Goal: Find specific page/section: Find specific page/section

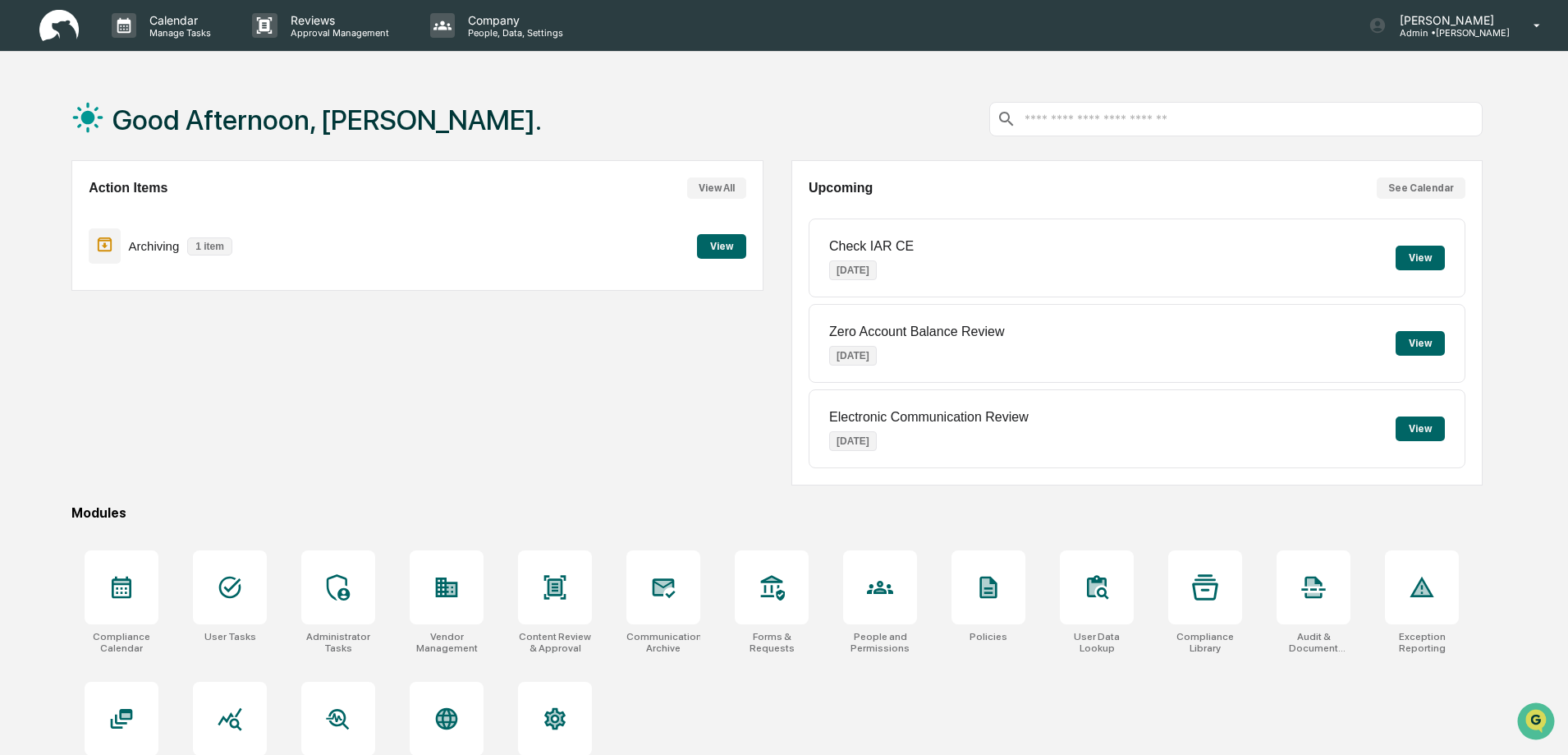
scroll to position [78, 0]
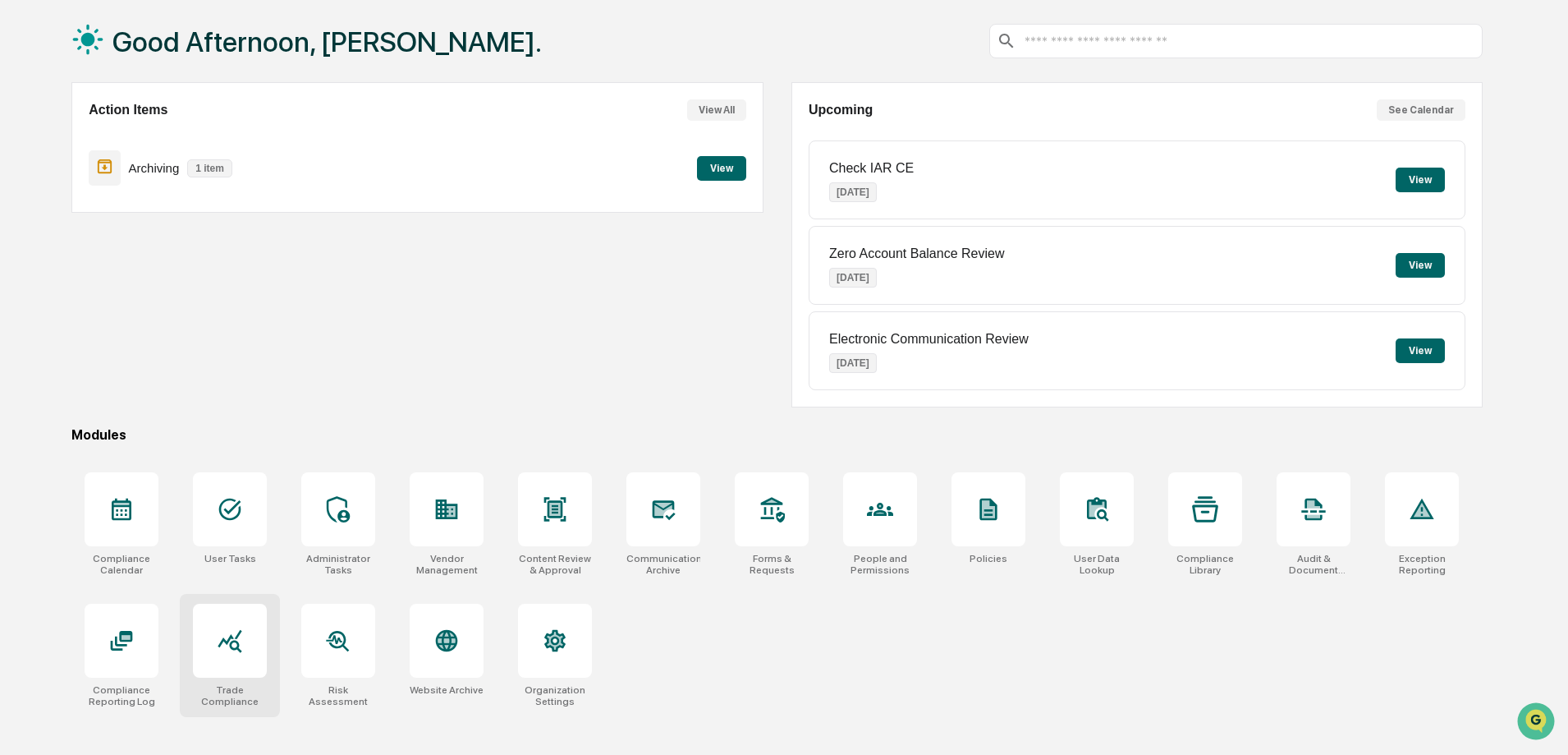
click at [224, 654] on div at bounding box center [229, 640] width 26 height 26
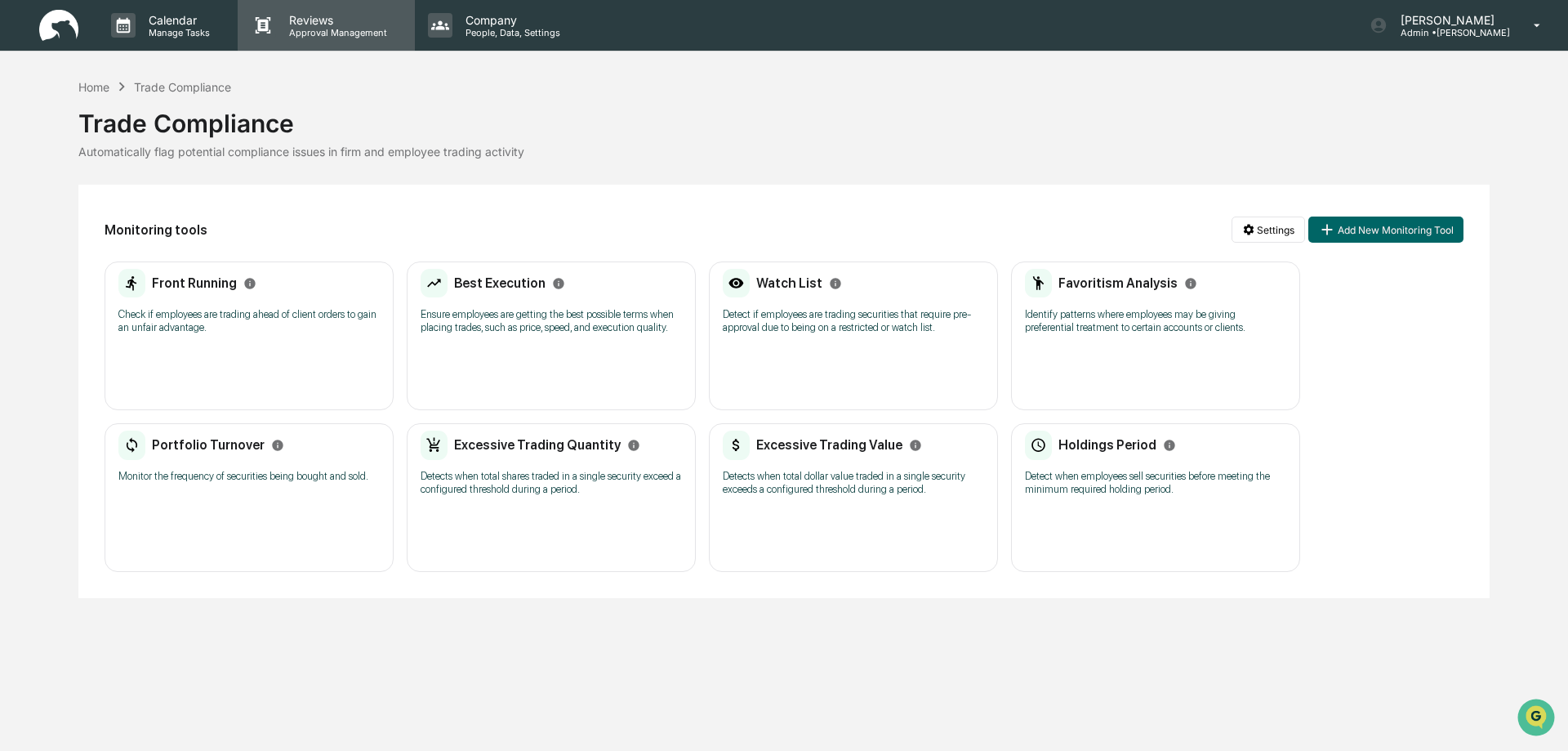
click at [319, 32] on p "Approval Management" at bounding box center [335, 32] width 119 height 12
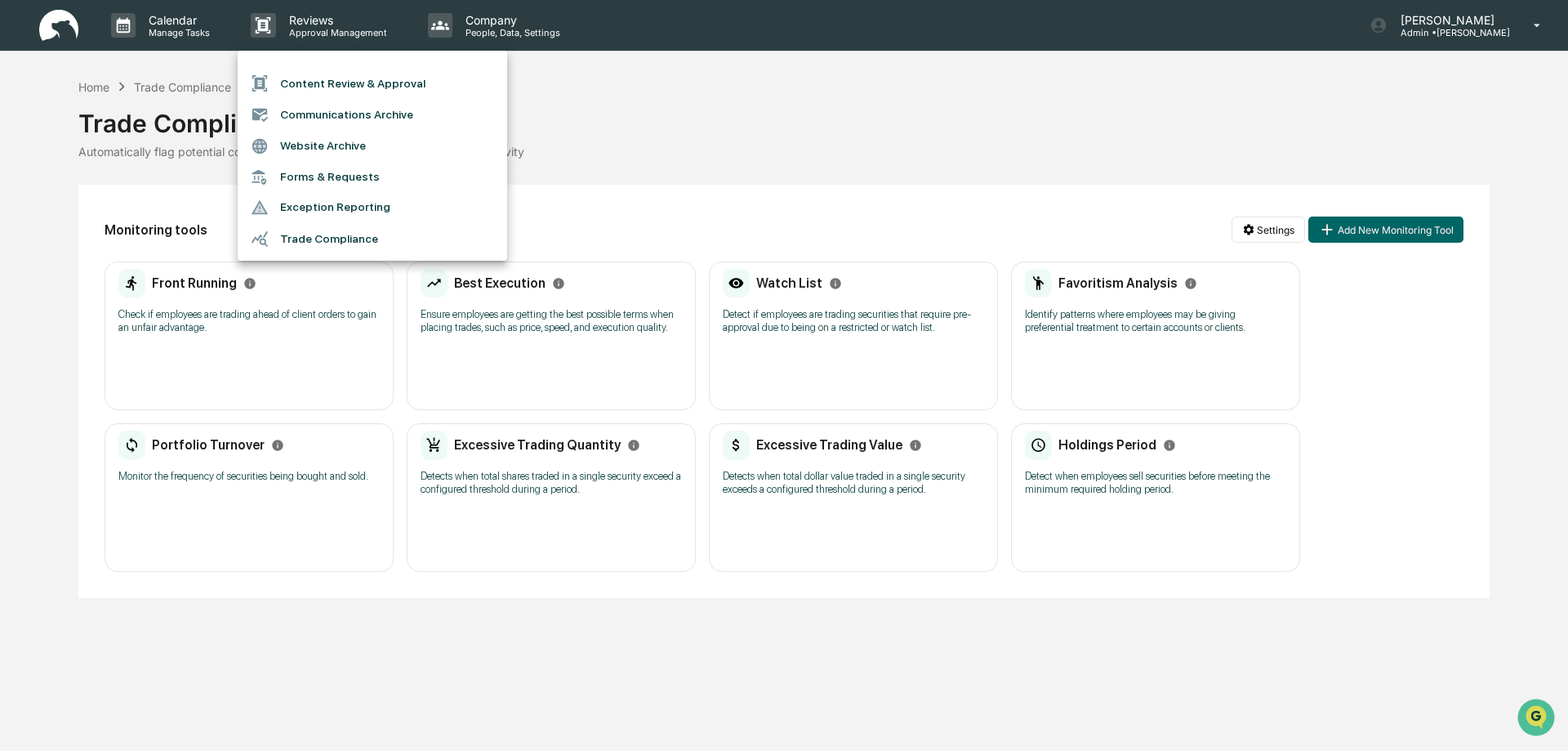
click at [309, 203] on li "Exception Reporting" at bounding box center [372, 207] width 269 height 31
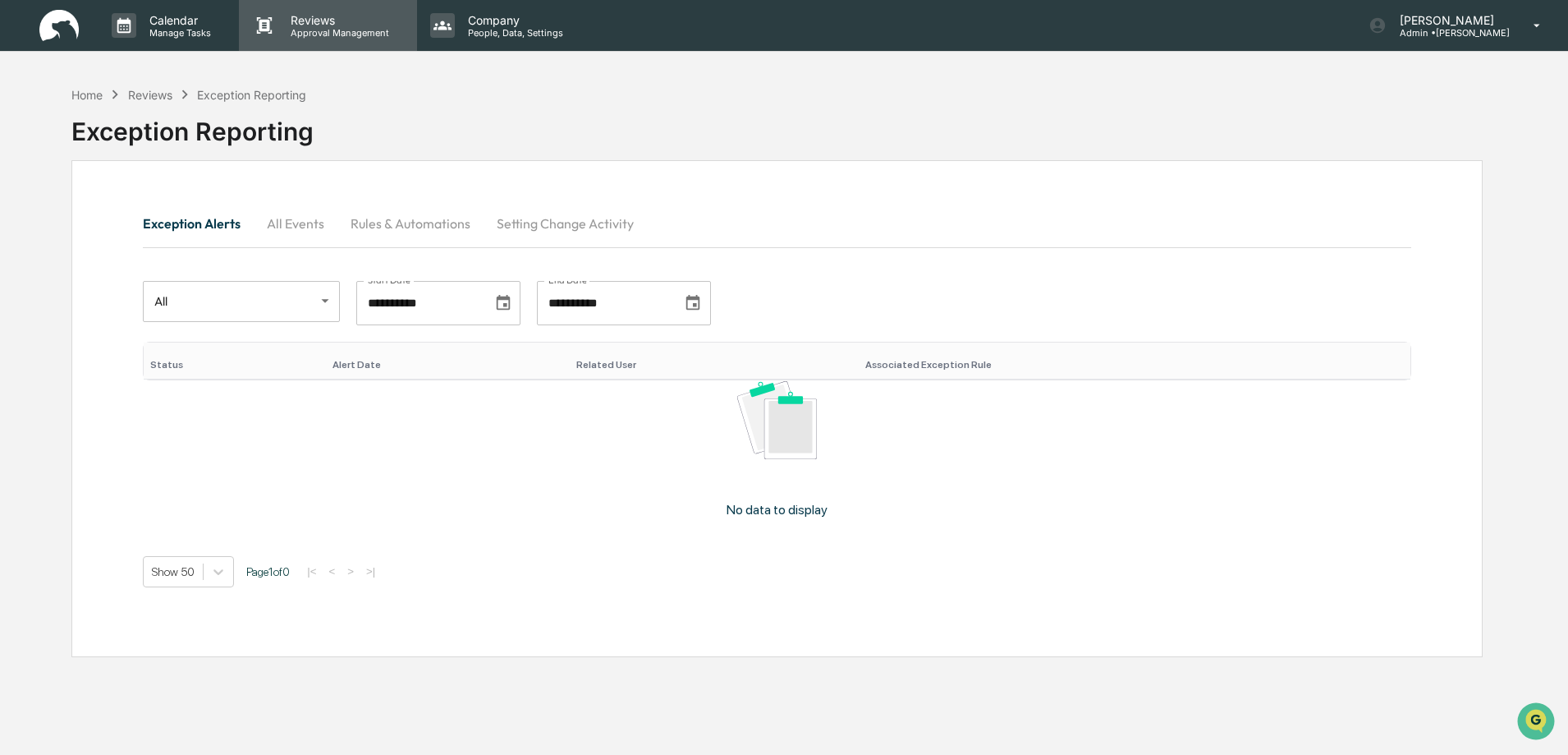
click at [319, 27] on p "Approval Management" at bounding box center [337, 33] width 120 height 12
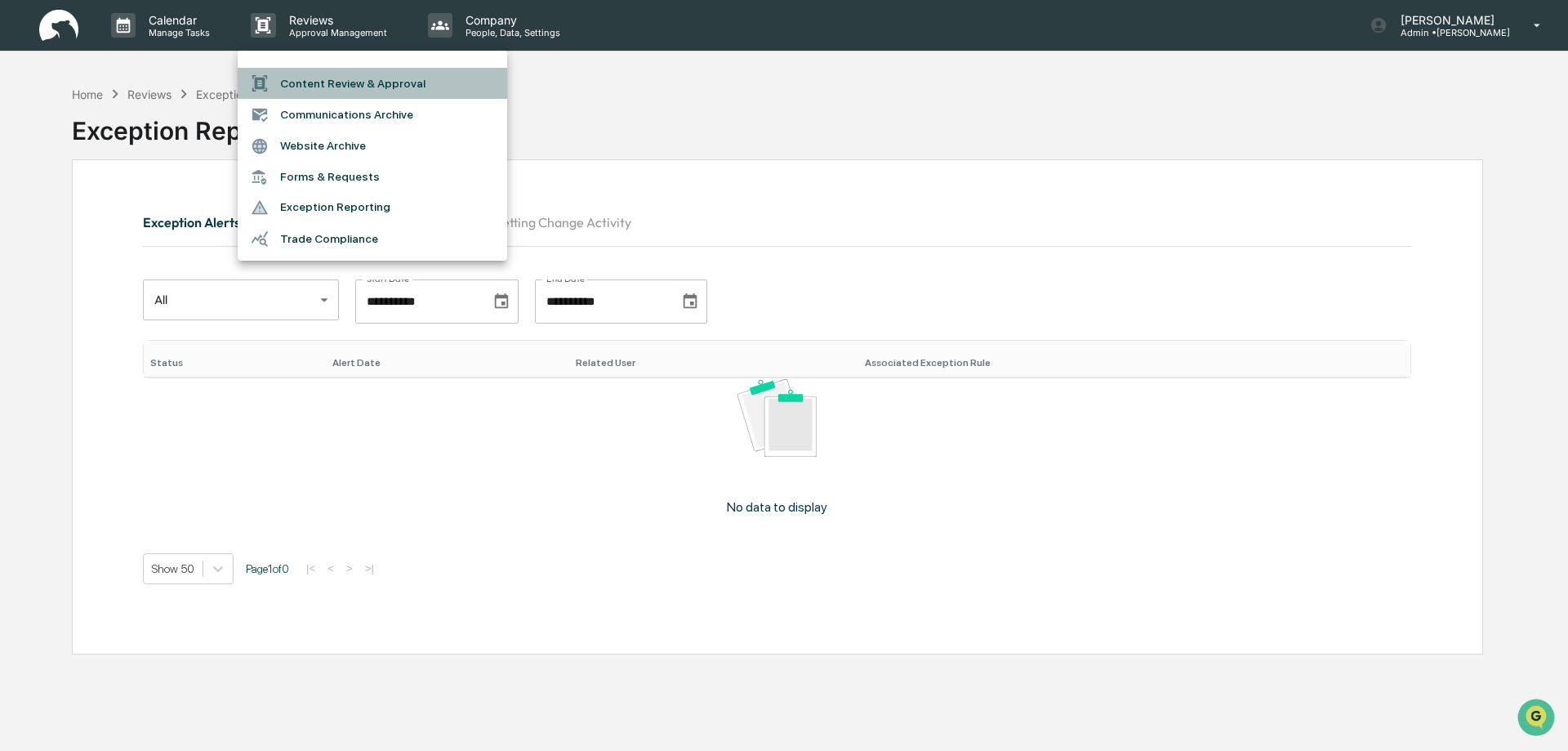
click at [313, 84] on li "Content Review & Approval" at bounding box center [372, 83] width 269 height 31
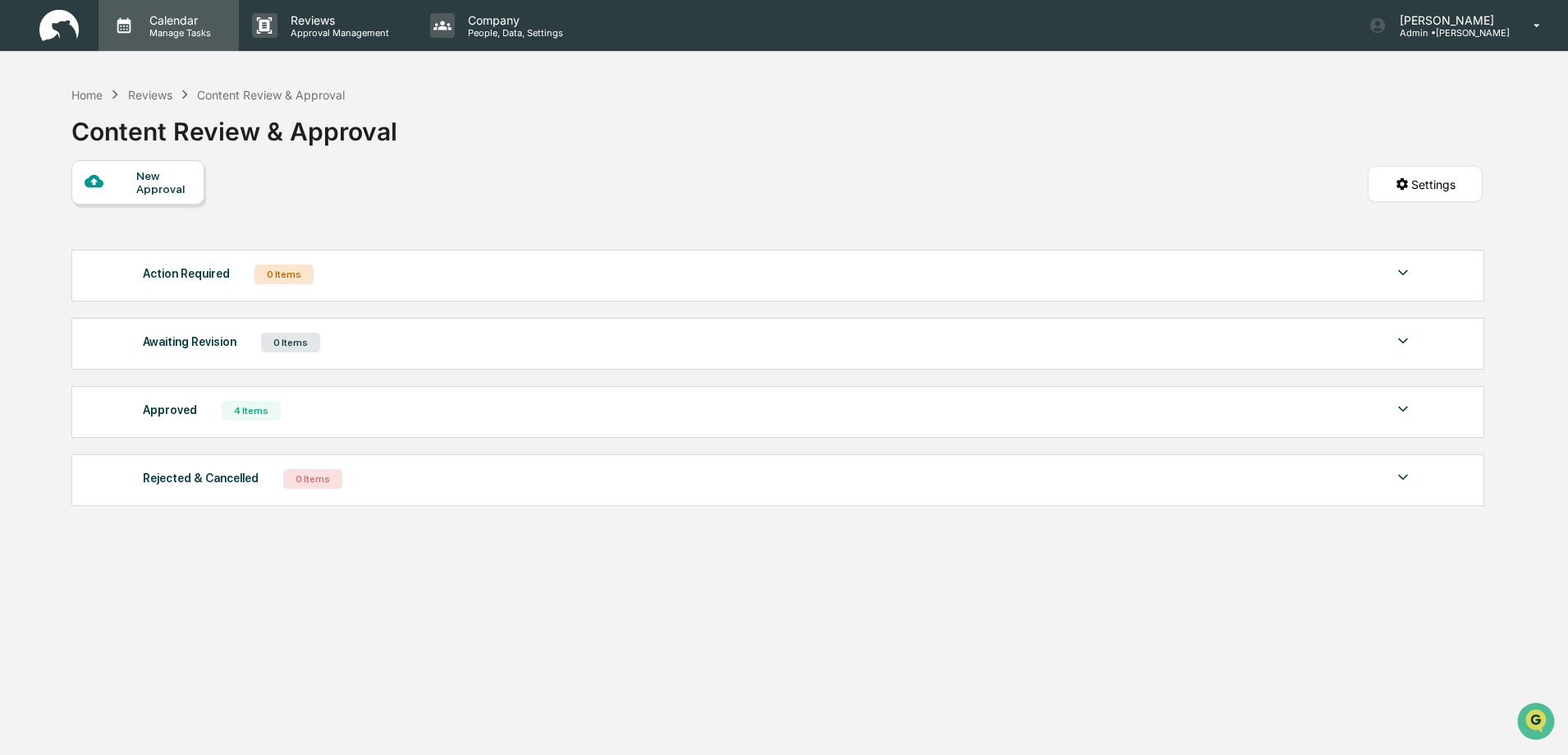
click at [176, 27] on p "Manage Tasks" at bounding box center [177, 33] width 83 height 12
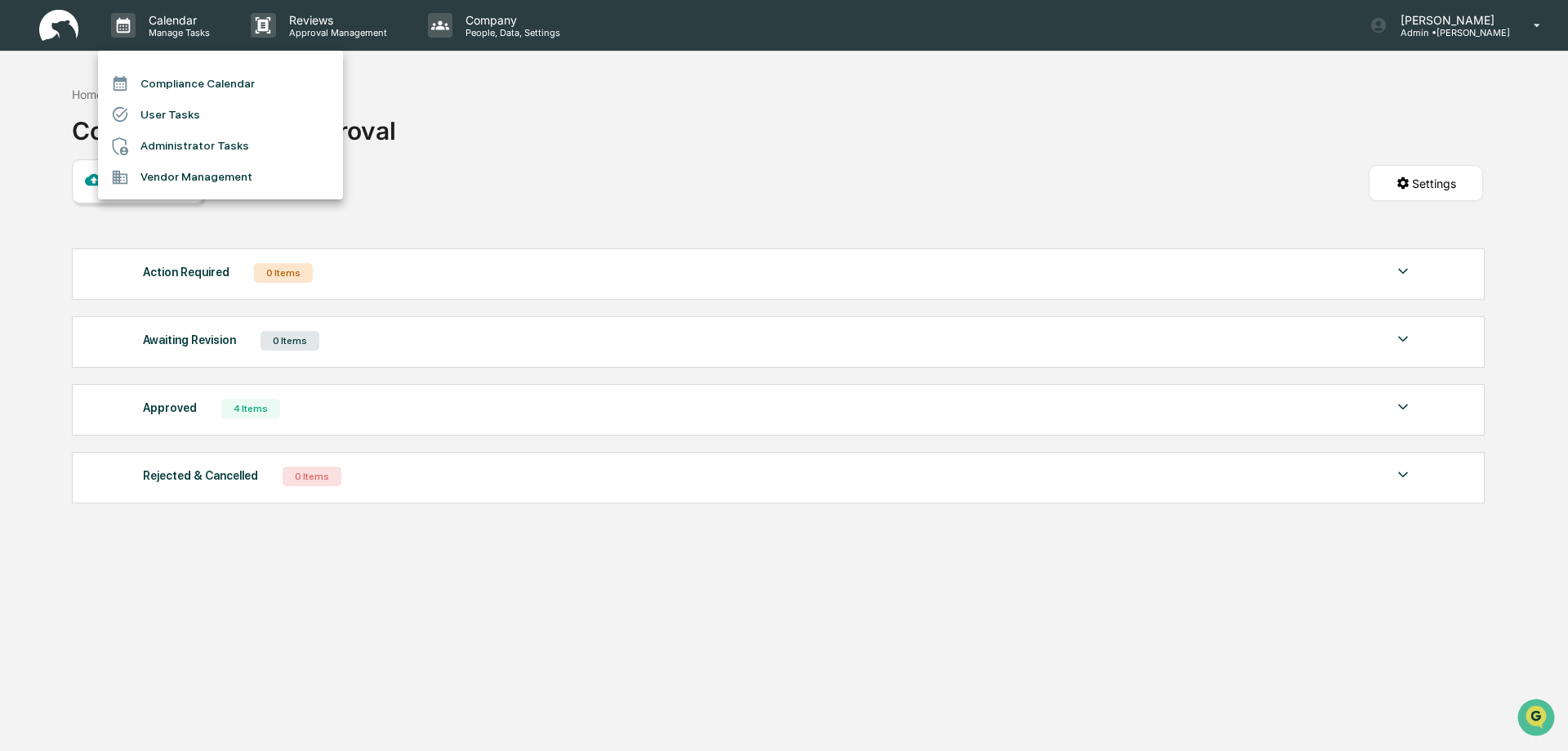
click at [180, 83] on li "Compliance Calendar" at bounding box center [220, 83] width 245 height 31
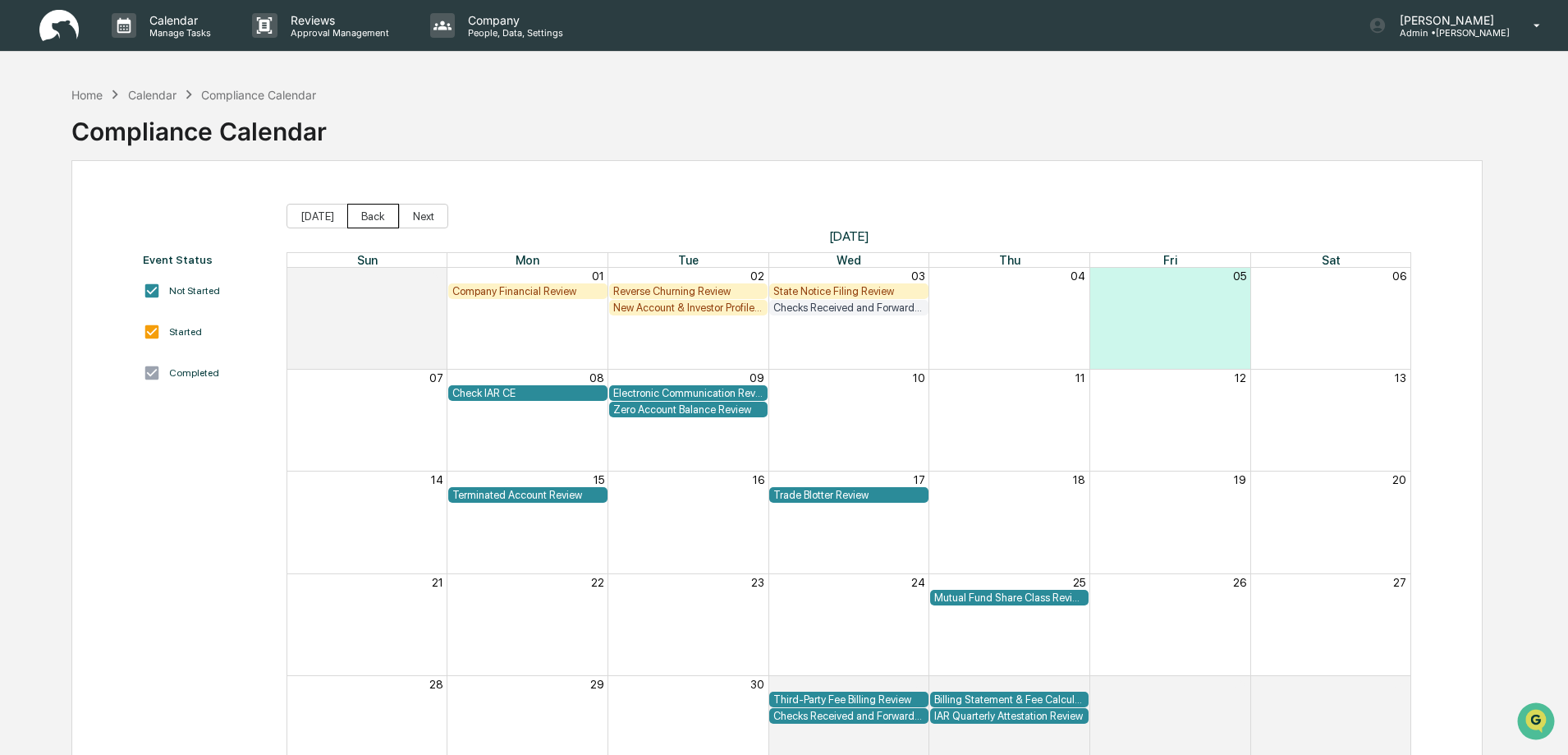
click at [369, 217] on button "Back" at bounding box center [373, 216] width 52 height 24
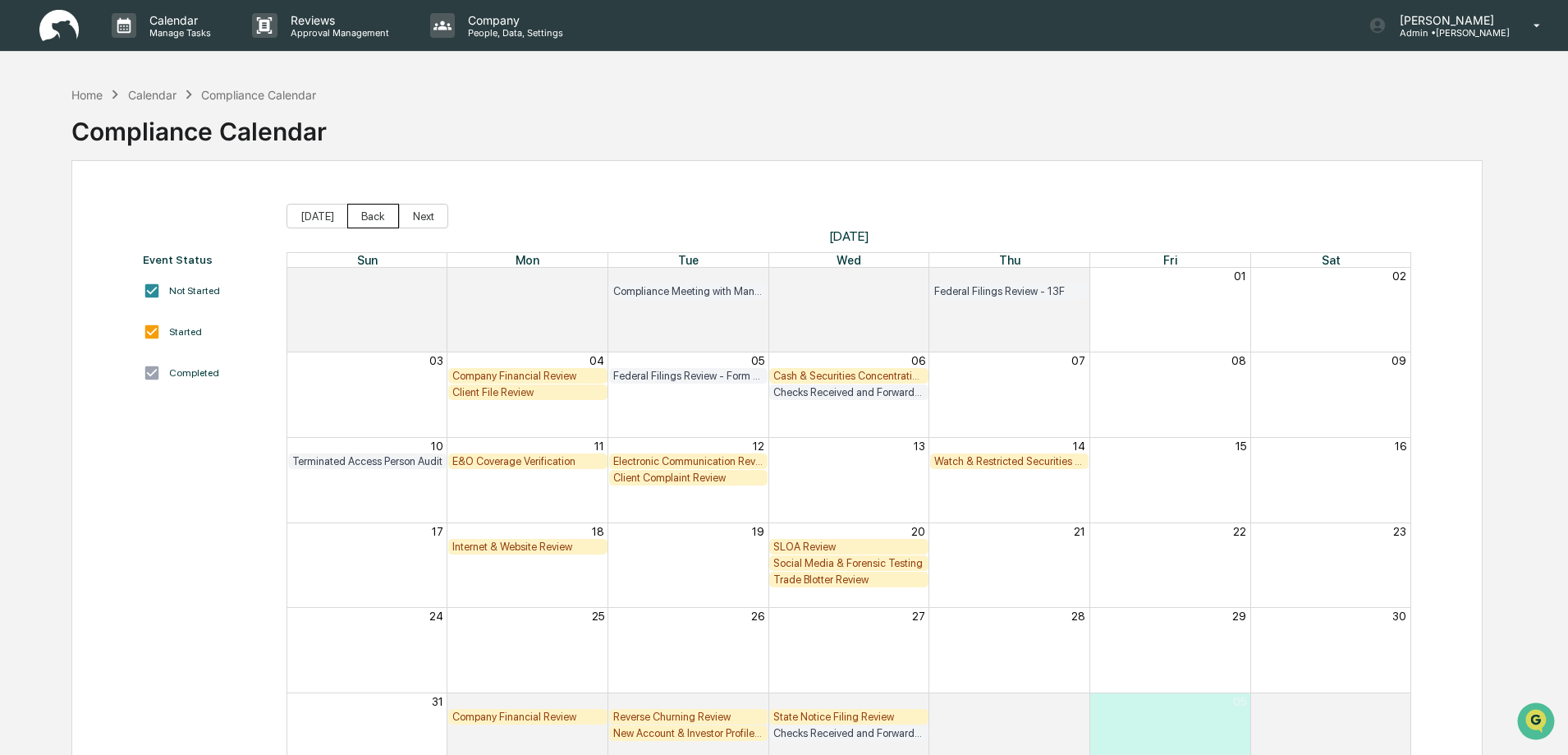
click at [369, 217] on button "Back" at bounding box center [373, 216] width 52 height 24
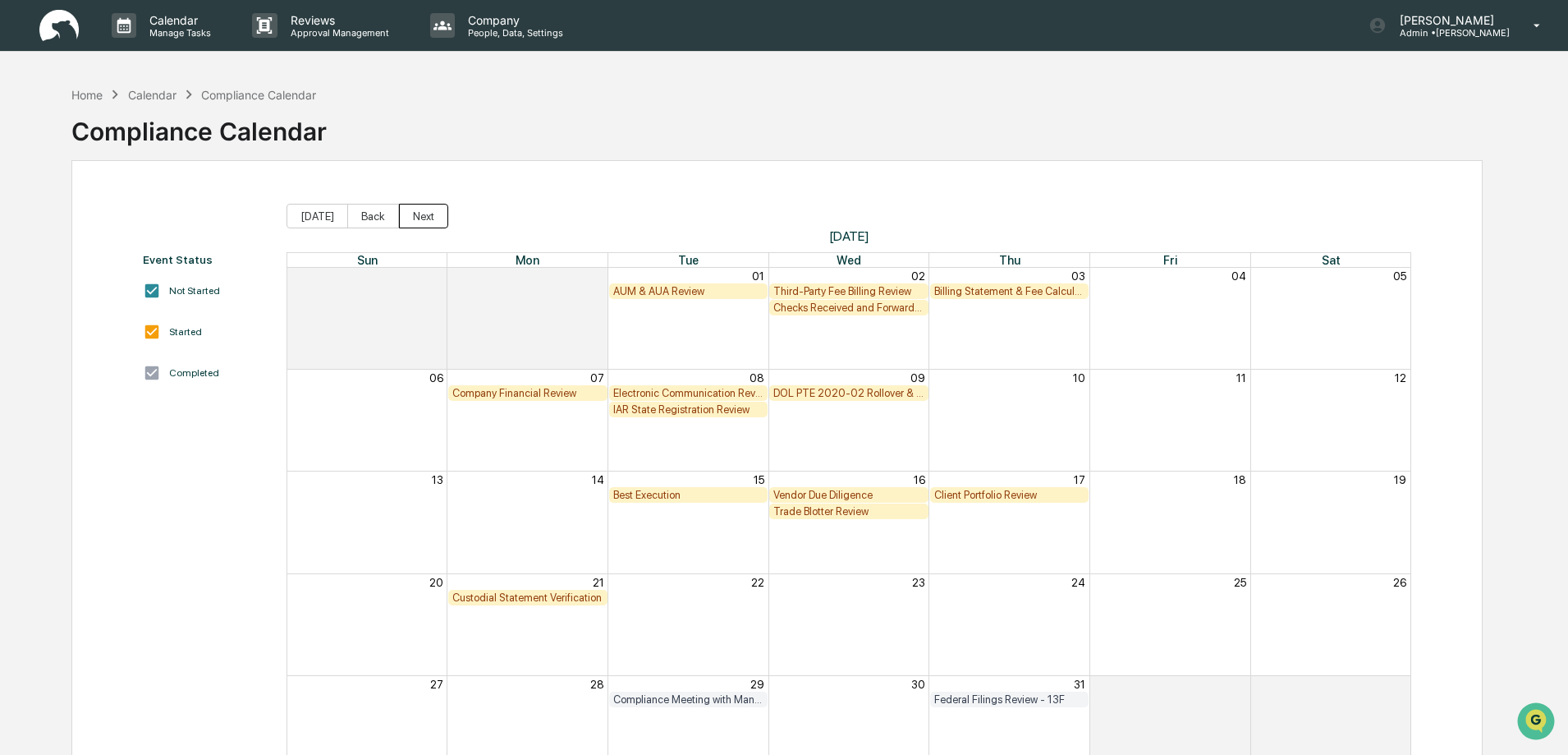
click at [408, 220] on button "Next" at bounding box center [423, 216] width 49 height 24
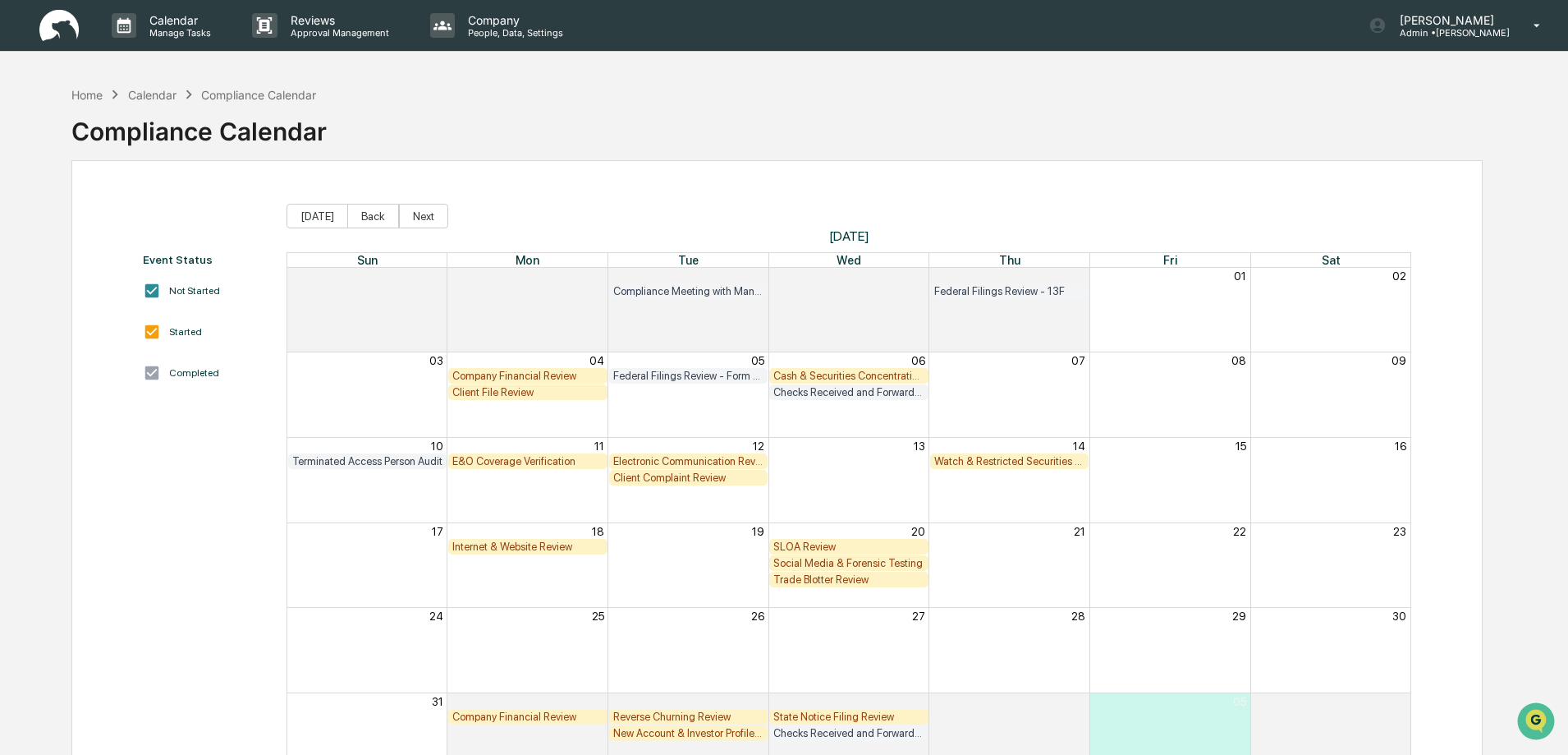
click at [646, 717] on div "Reverse Churning Review" at bounding box center [689, 717] width 151 height 13
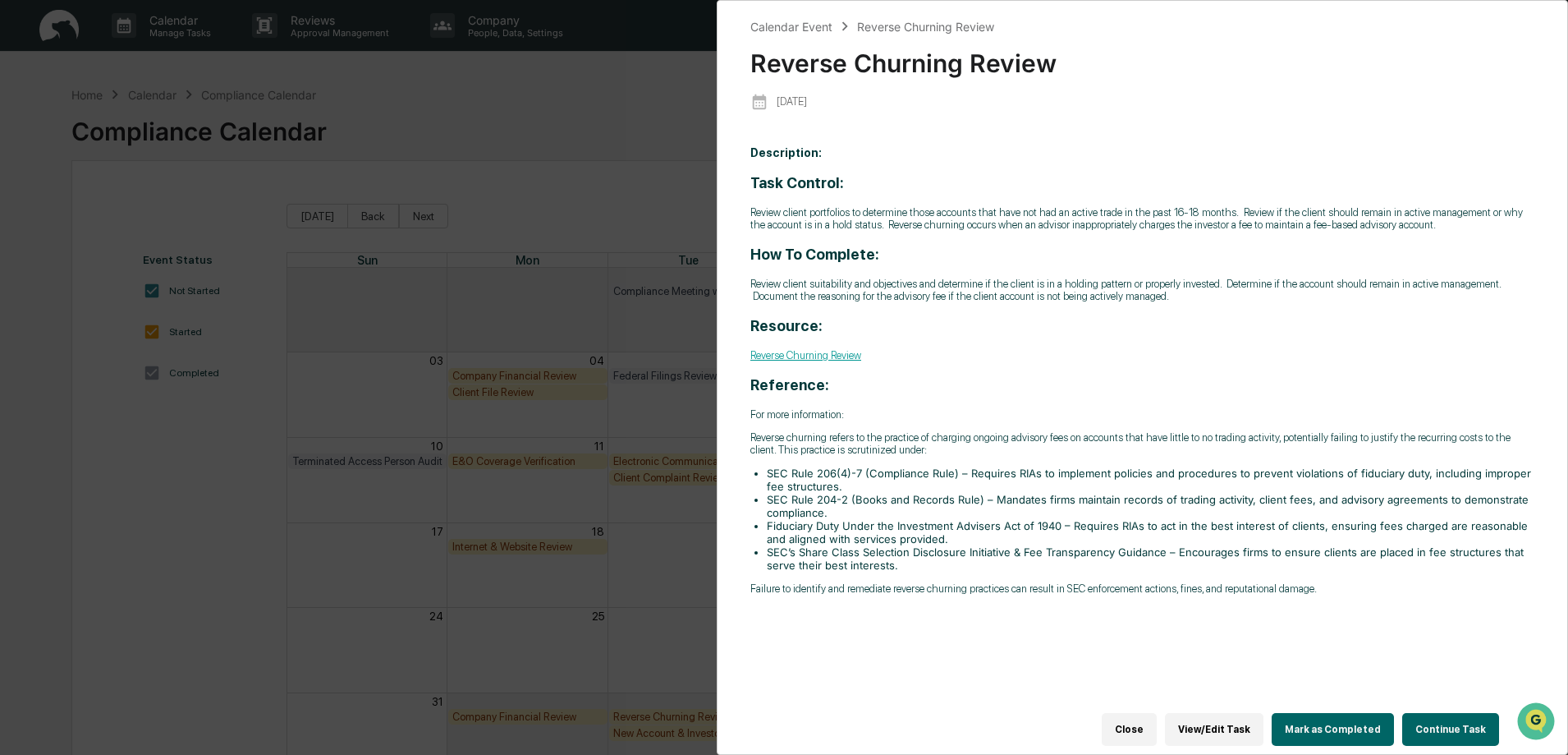
click at [806, 355] on link "Reverse Churning Review" at bounding box center [806, 355] width 111 height 13
